Goal: Information Seeking & Learning: Learn about a topic

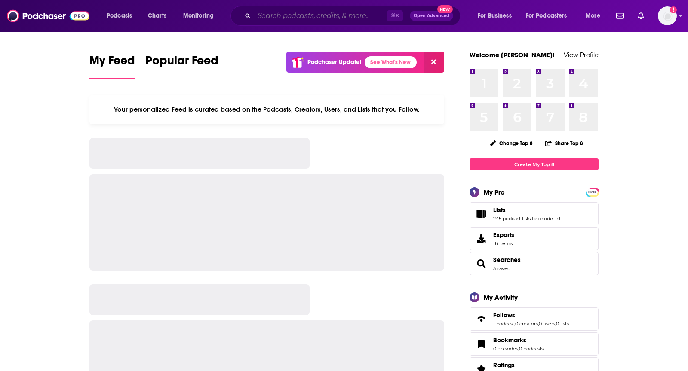
click at [323, 14] on input "Search podcasts, credits, & more..." at bounding box center [320, 16] width 133 height 14
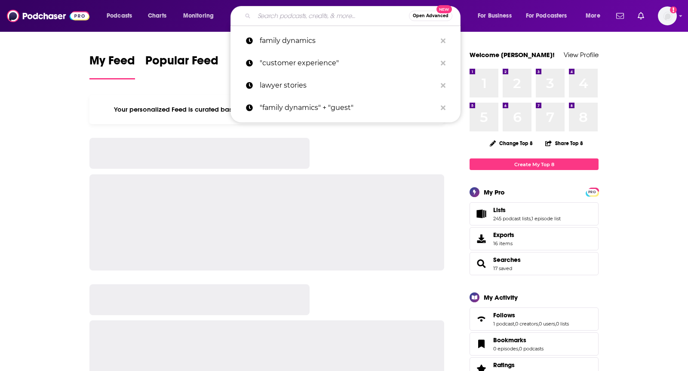
paste input "Tuxes & Tomahawks"
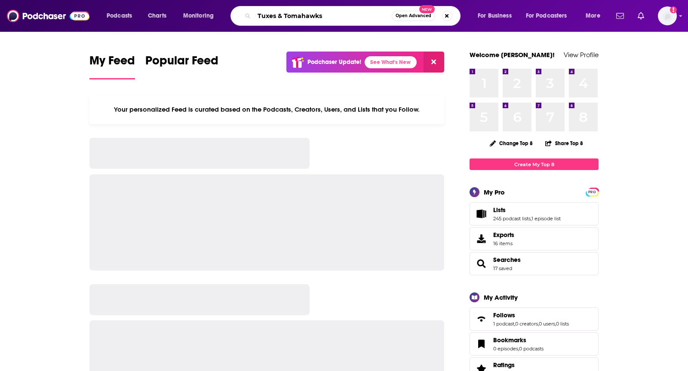
type input "Tuxes & Tomahawks"
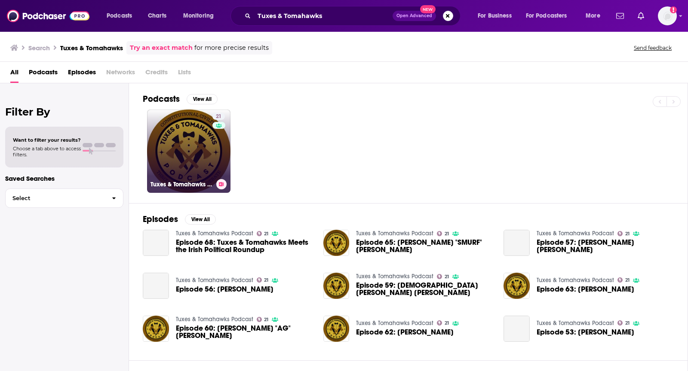
click at [195, 140] on link "21 Tuxes & Tomahawks Podcast" at bounding box center [188, 151] width 83 height 83
